Goal: Find contact information: Find contact information

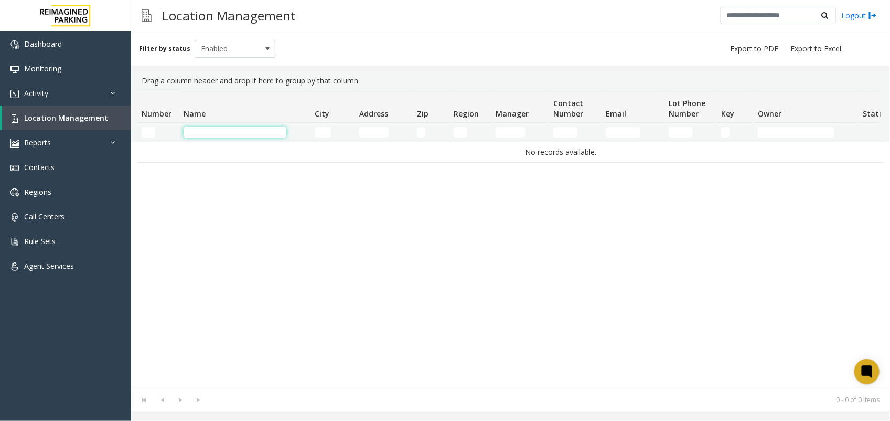
drag, startPoint x: 0, startPoint y: 0, endPoint x: 270, endPoint y: 130, distance: 299.9
click at [270, 130] on input "Name Filter" at bounding box center [235, 132] width 103 height 10
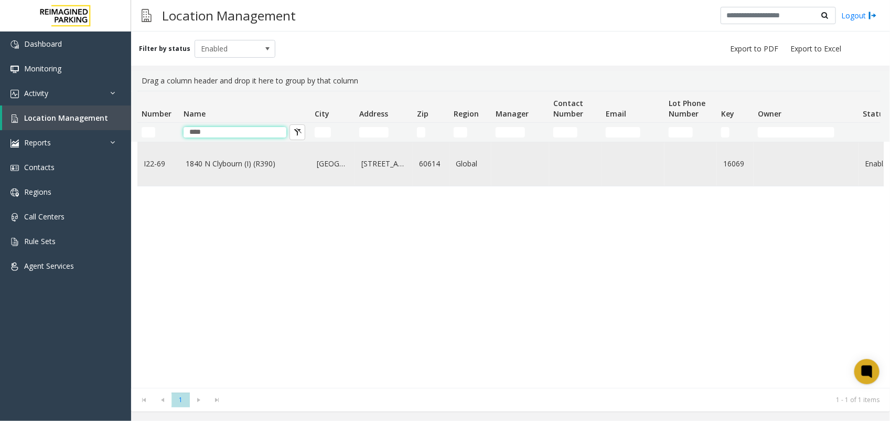
type input "****"
click at [207, 165] on link "1840 N Clybourn (I) (R390)" at bounding box center [245, 164] width 119 height 12
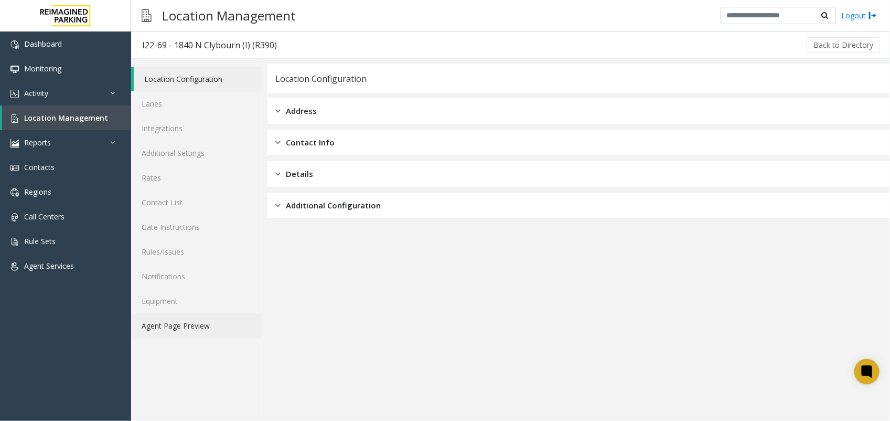
click at [186, 326] on link "Agent Page Preview" at bounding box center [196, 325] width 131 height 25
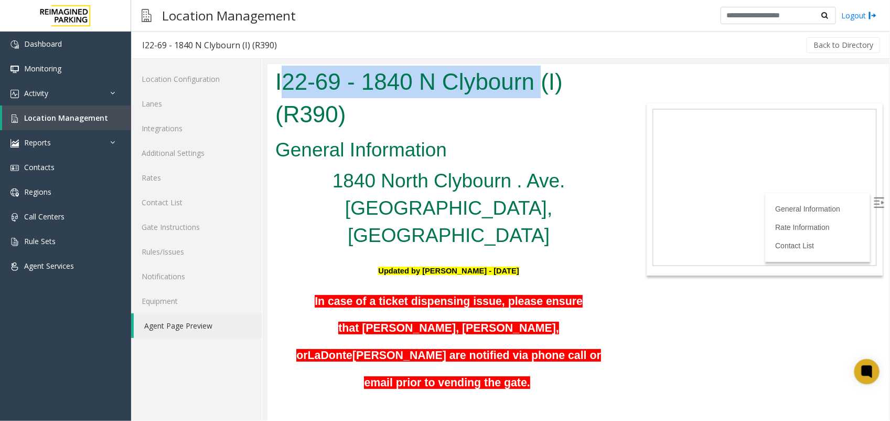
copy h1 "22-69 - 1840 N Clybourn"
drag, startPoint x: 285, startPoint y: 78, endPoint x: 540, endPoint y: 82, distance: 255.0
click at [540, 82] on h1 "I22-69 - 1840 N Clybourn (I) (R390)" at bounding box center [448, 97] width 347 height 65
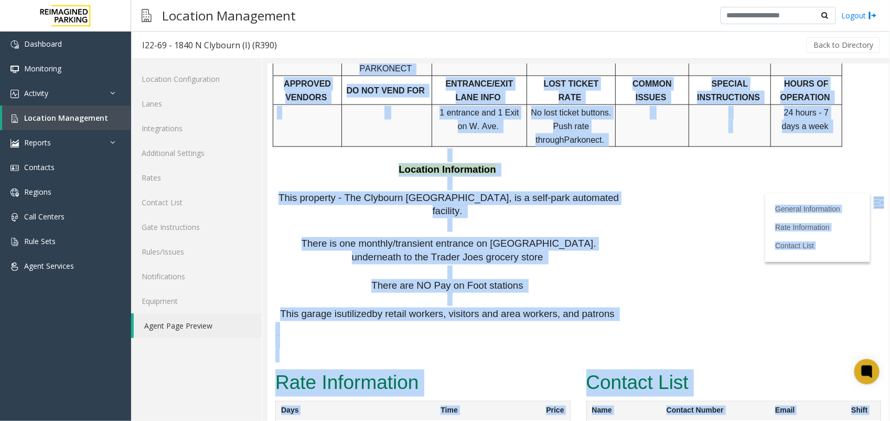
scroll to position [630, 19]
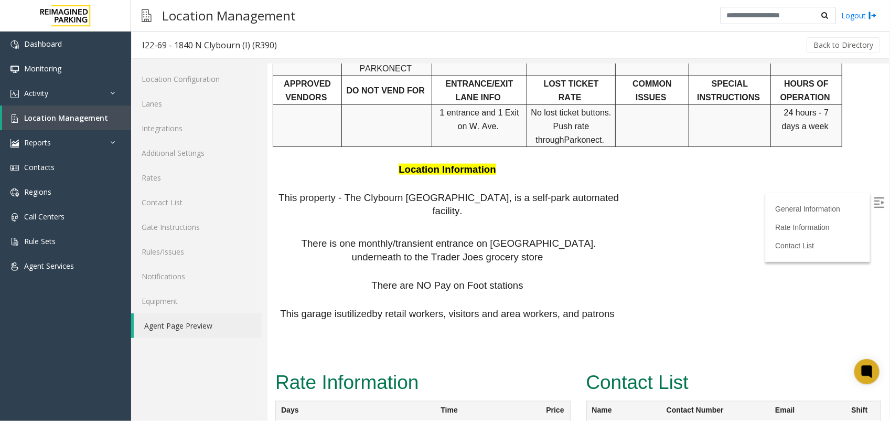
copy tr "[EMAIL_ADDRESS][PERSON_NAME][DOMAIN_NAME]"
drag, startPoint x: 712, startPoint y: 302, endPoint x: 843, endPoint y: 304, distance: 131.2
copy link "[PERSON_NAME][EMAIL_ADDRESS][PERSON_NAME][DOMAIN_NAME]"
drag, startPoint x: 694, startPoint y: 342, endPoint x: 830, endPoint y: 348, distance: 136.0
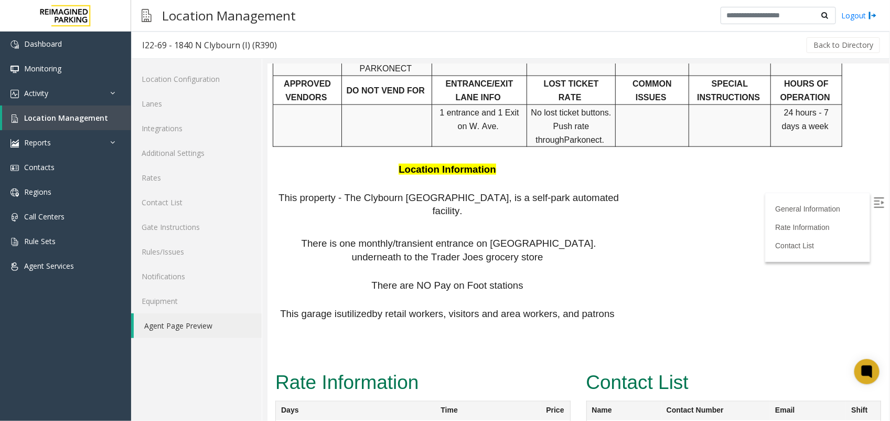
copy link "[PERSON_NAME][EMAIL_ADDRESS][PERSON_NAME][DOMAIN_NAME]"
drag, startPoint x: 704, startPoint y: 378, endPoint x: 837, endPoint y: 382, distance: 133.3
